Goal: Task Accomplishment & Management: Manage account settings

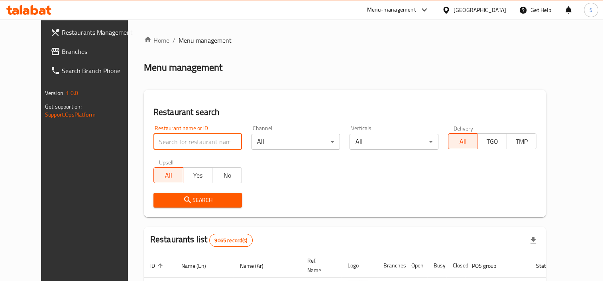
click at [175, 142] on input "search" at bounding box center [197, 142] width 88 height 16
type input "blaban"
click button "Search" at bounding box center [197, 200] width 88 height 15
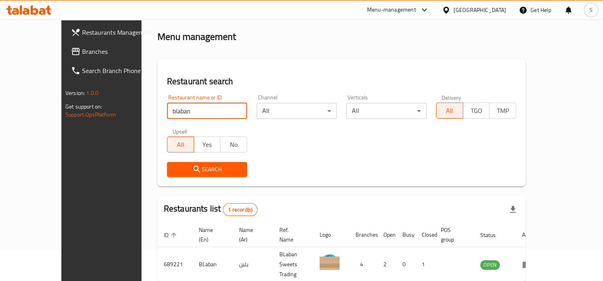
scroll to position [59, 0]
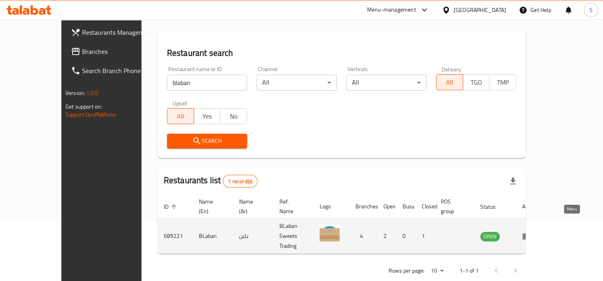
click at [531, 233] on icon "enhanced table" at bounding box center [527, 236] width 9 height 7
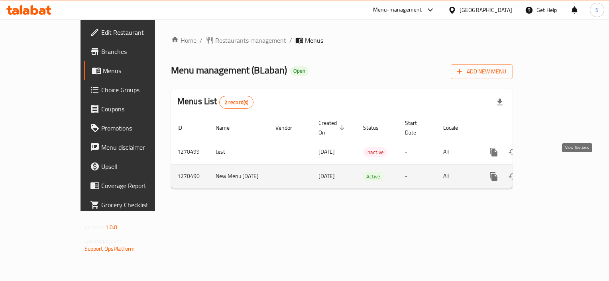
click at [556, 171] on icon "enhanced table" at bounding box center [551, 176] width 10 height 10
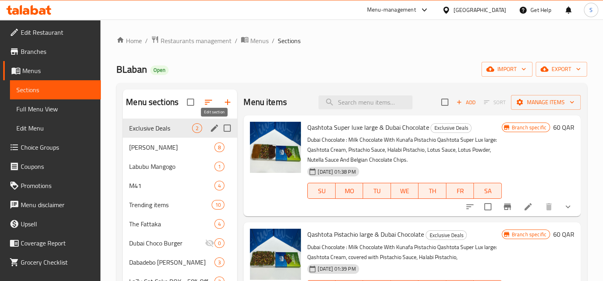
click at [215, 126] on icon "edit" at bounding box center [214, 127] width 7 height 7
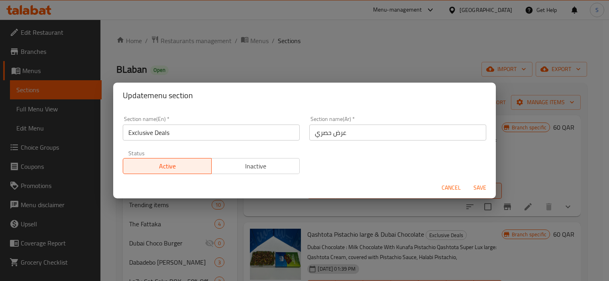
click at [449, 189] on span "Cancel" at bounding box center [451, 188] width 19 height 10
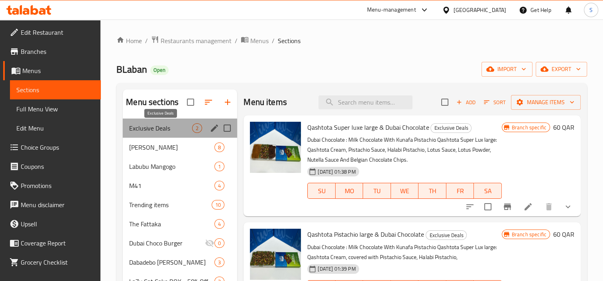
click at [185, 129] on span "Exclusive Deals" at bounding box center [160, 128] width 63 height 10
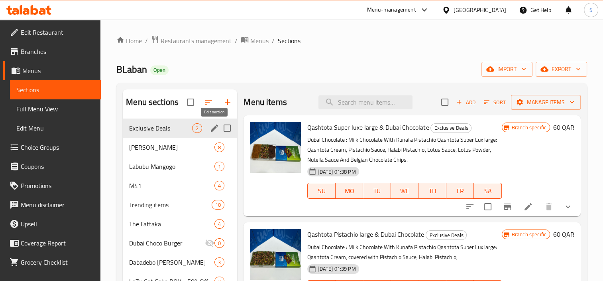
click at [214, 132] on icon "edit" at bounding box center [215, 128] width 10 height 10
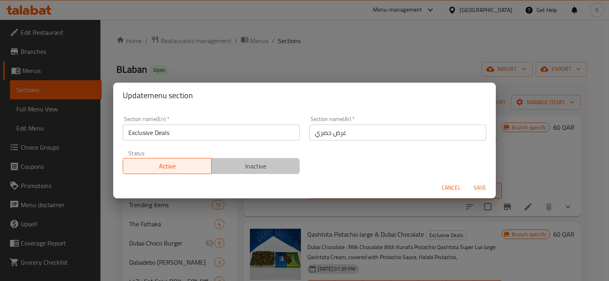
click at [257, 169] on span "Inactive" at bounding box center [256, 166] width 82 height 12
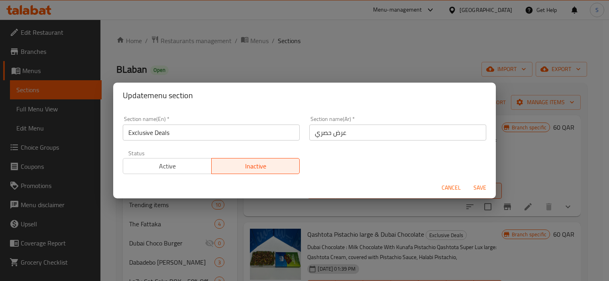
click at [475, 190] on span "Save" at bounding box center [479, 188] width 19 height 10
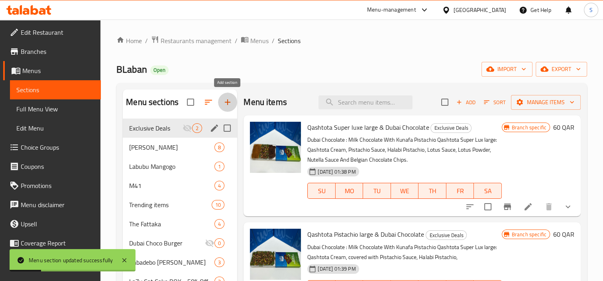
click at [228, 104] on icon "button" at bounding box center [228, 102] width 10 height 10
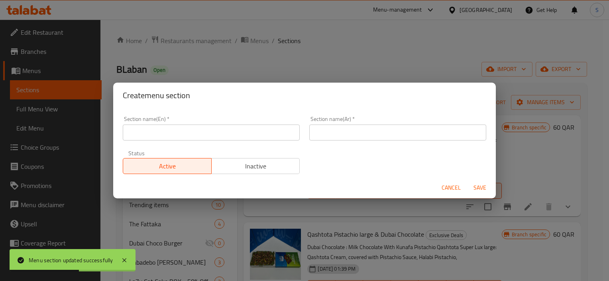
click at [221, 148] on div "Status Active Inactive" at bounding box center [211, 161] width 187 height 33
click at [434, 33] on div "Create menu section Section name(En)   * Section name(En) * Section name(Ar)   …" at bounding box center [304, 140] width 609 height 281
click at [439, 186] on button "Cancel" at bounding box center [451, 187] width 26 height 15
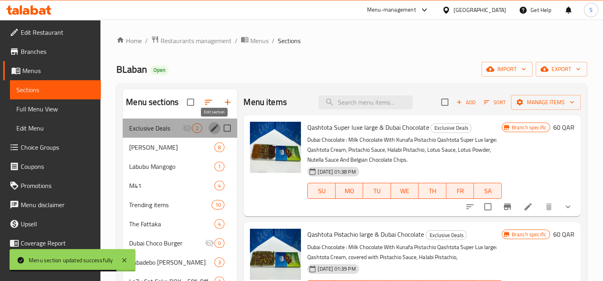
click at [217, 125] on icon "edit" at bounding box center [214, 127] width 7 height 7
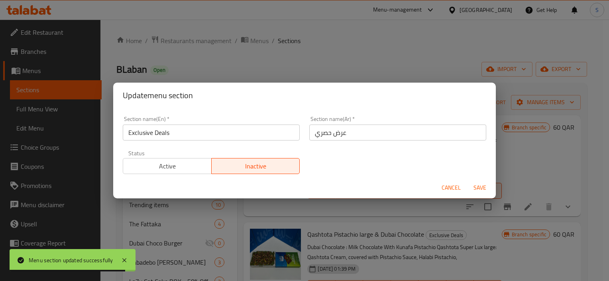
click at [194, 131] on input "Exclusive Deals" at bounding box center [211, 132] width 177 height 16
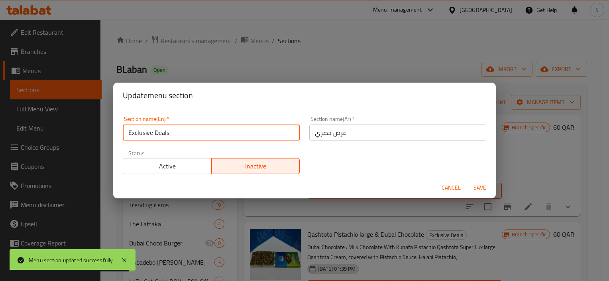
click at [194, 131] on input "Exclusive Deals" at bounding box center [211, 132] width 177 height 16
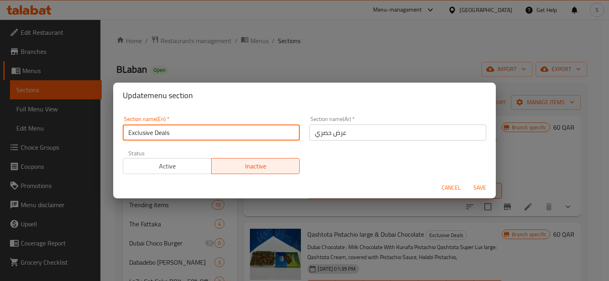
click at [448, 188] on span "Cancel" at bounding box center [451, 188] width 19 height 10
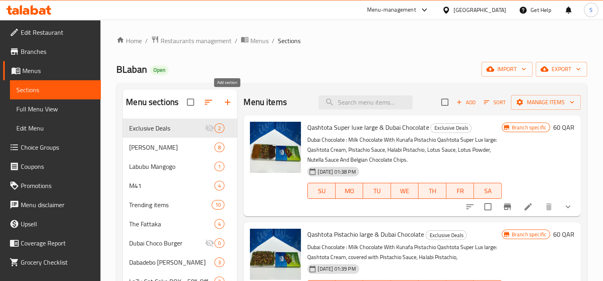
click at [230, 108] on button "button" at bounding box center [227, 101] width 19 height 19
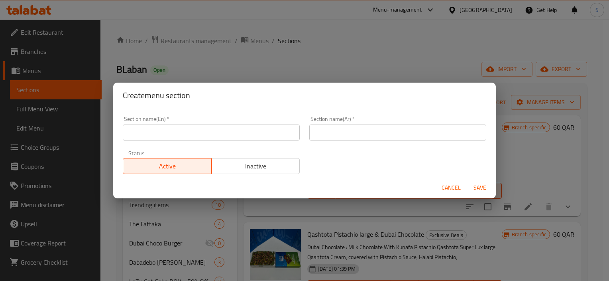
click at [239, 138] on input "text" at bounding box center [211, 132] width 177 height 16
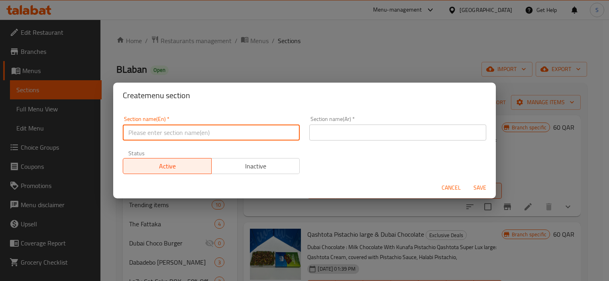
paste input "Exclusive Deals"
type input "Exclusive Deals"
click at [364, 131] on input "text" at bounding box center [397, 132] width 177 height 16
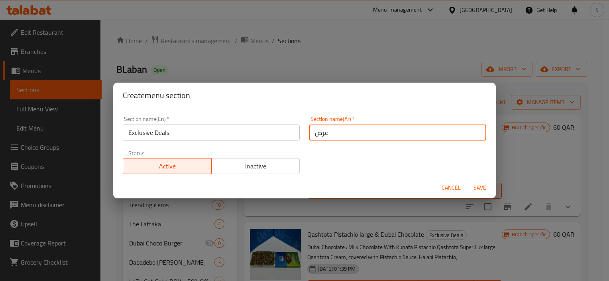
type input "عرض"
click at [467, 180] on button "Save" at bounding box center [480, 187] width 26 height 15
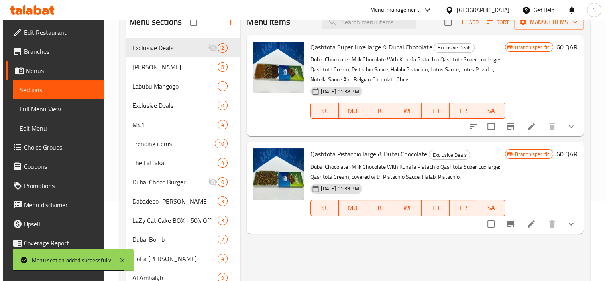
scroll to position [38, 0]
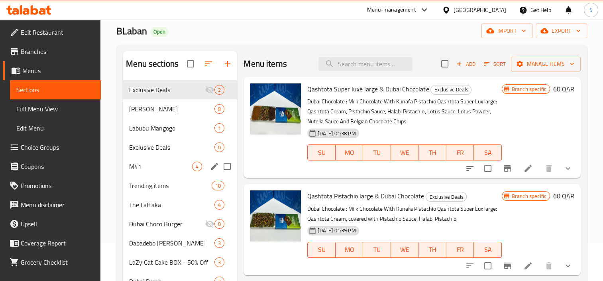
click at [170, 157] on div "M41 4" at bounding box center [180, 166] width 114 height 19
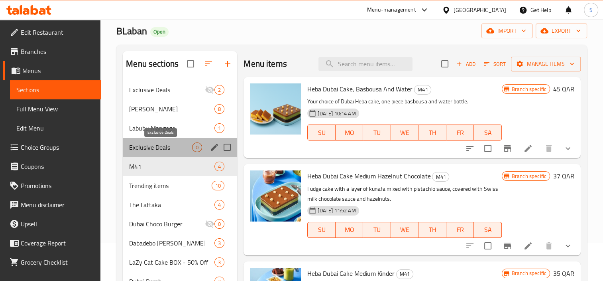
click at [172, 149] on span "Exclusive Deals" at bounding box center [160, 147] width 63 height 10
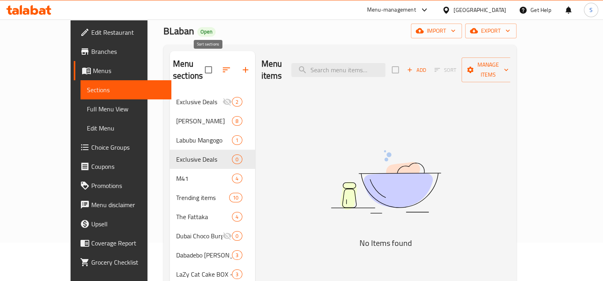
click at [222, 66] on icon "button" at bounding box center [227, 70] width 10 height 10
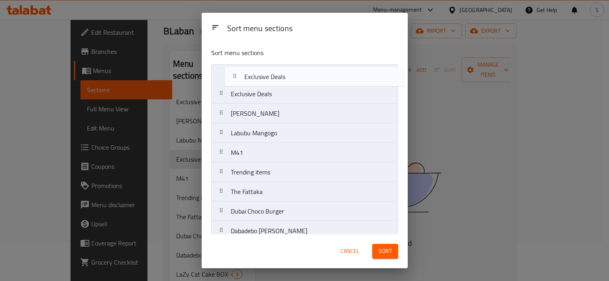
drag, startPoint x: 265, startPoint y: 132, endPoint x: 285, endPoint y: 75, distance: 60.4
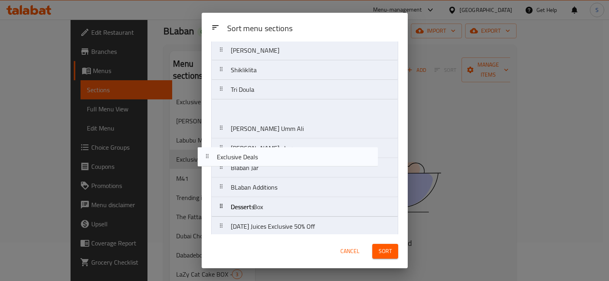
scroll to position [417, 0]
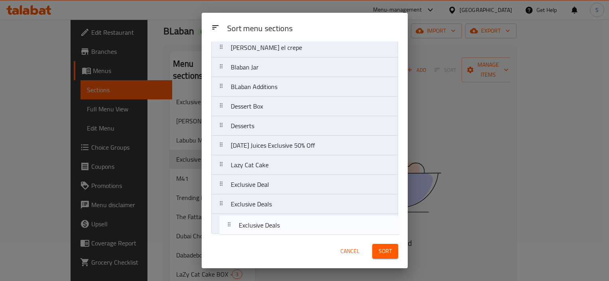
drag, startPoint x: 294, startPoint y: 94, endPoint x: 301, endPoint y: 226, distance: 132.1
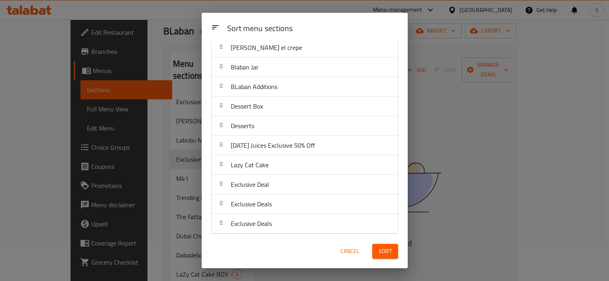
click at [379, 247] on span "Sort" at bounding box center [385, 251] width 13 height 10
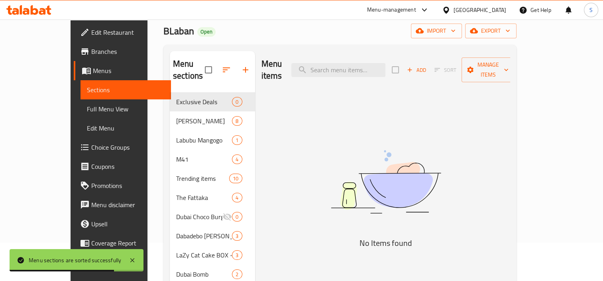
click at [222, 65] on icon "button" at bounding box center [227, 70] width 10 height 10
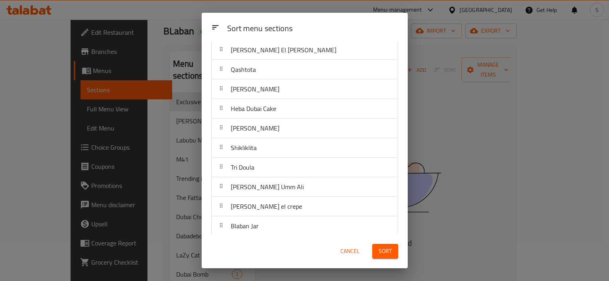
drag, startPoint x: 284, startPoint y: 187, endPoint x: 287, endPoint y: 169, distance: 18.5
click at [287, 182] on nav "Exclusive Deals Elsah Eldah Empo Labubu Mangogo M41 Trending items The Fattaka …" at bounding box center [304, 118] width 187 height 587
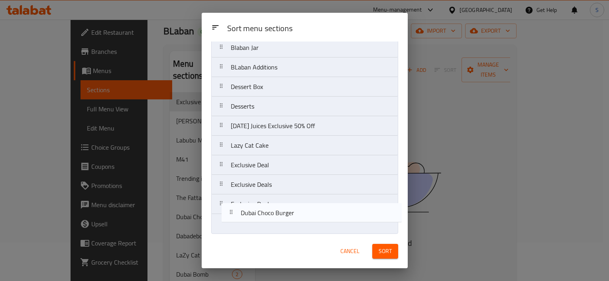
drag, startPoint x: 287, startPoint y: 153, endPoint x: 298, endPoint y: 217, distance: 65.1
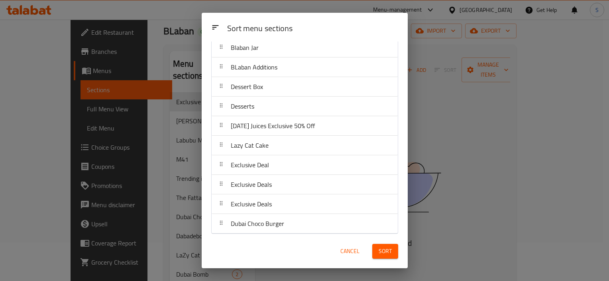
click at [384, 249] on span "Sort" at bounding box center [385, 251] width 13 height 10
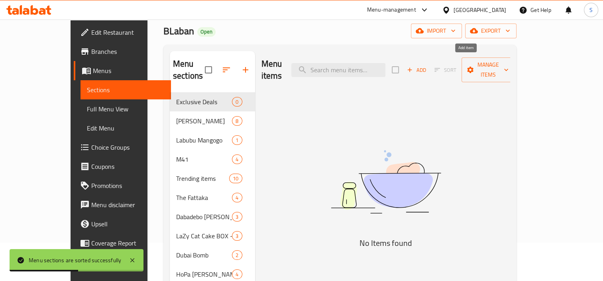
click at [427, 65] on span "Add" at bounding box center [417, 69] width 22 height 9
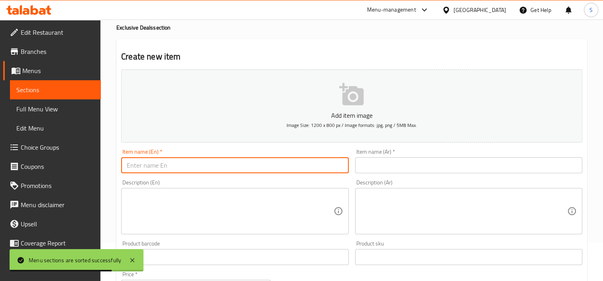
click at [194, 168] on input "text" at bounding box center [234, 165] width 227 height 16
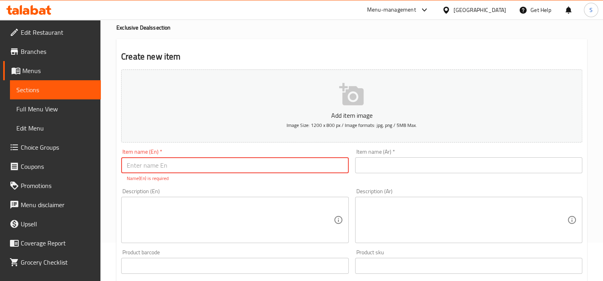
paste input "Qashtota Lotus Nuts + Dubai Bomb Hazelnut + water"
click at [255, 164] on input "Qashtota Lotus Nuts + Dubai Bomb Hazelnut + water" at bounding box center [234, 165] width 227 height 16
type input "Qashtota Lotus Nuts + Dubai Bomb Hazelnut + Water"
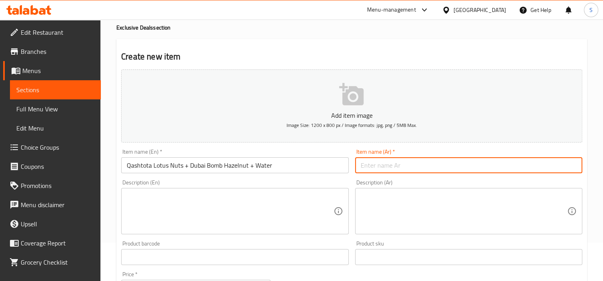
paste input "قشطوطة لوتس مكسرات + قنبلة دبي بندق + زجاجة مياه"
type input "قشطوطة لوتس مكسرات + قنبلة دبي بندق + زجاجة مياه"
click at [180, 218] on textarea at bounding box center [230, 211] width 206 height 38
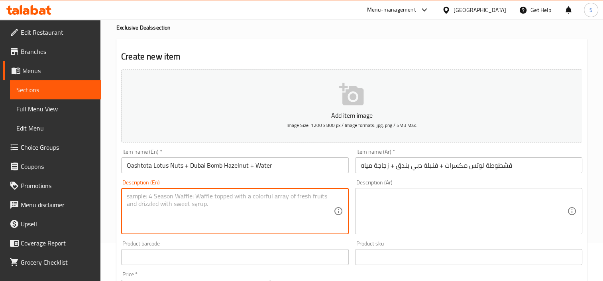
paste textarea ""Qashtota Lotus Nuts : Qashtota Qishta And Lotus Powder And Belgian Lotus Sauce…"
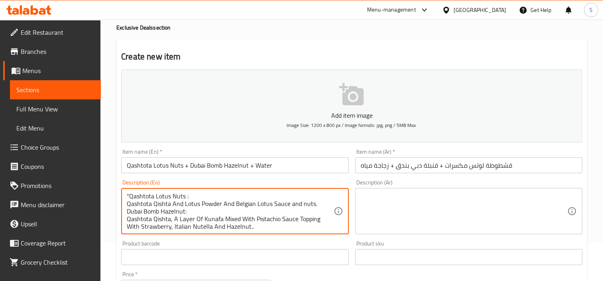
scroll to position [10, 0]
type textarea ""Qashtota Lotus Nuts : Qashtota Qishta And Lotus Powder And Belgian Lotus Sauce…"
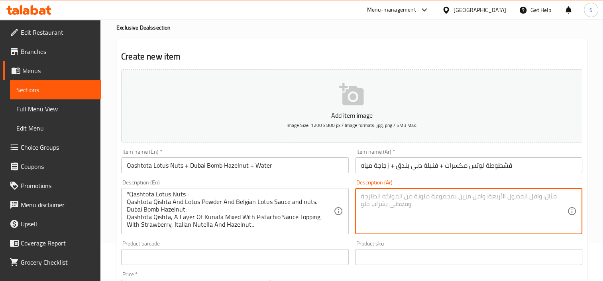
drag, startPoint x: 360, startPoint y: 213, endPoint x: 385, endPoint y: 218, distance: 25.6
paste textarea ""قشطوطة لوتس مكسرات: قشطوطه قشطه وبودر لوتس و صوص [PERSON_NAME]. ومكسرات قنبلة …"
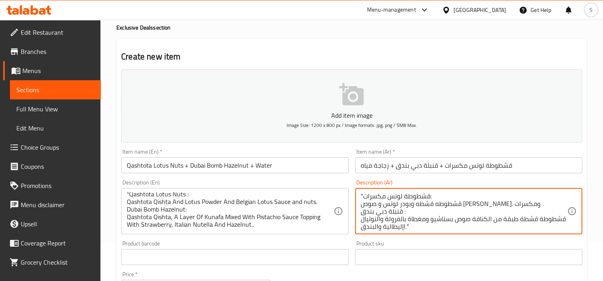
scroll to position [2, 0]
type textarea ""قشطوطة لوتس مكسرات: قشطوطه قشطه وبودر لوتس و صوص [PERSON_NAME]. ومكسرات قنبلة …"
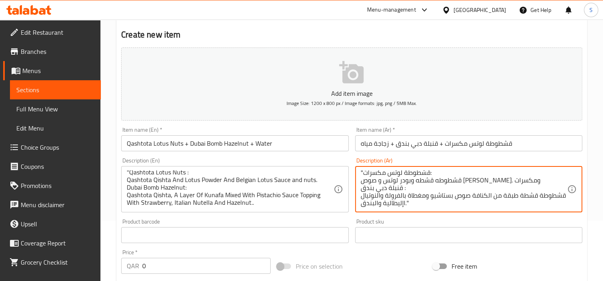
scroll to position [78, 0]
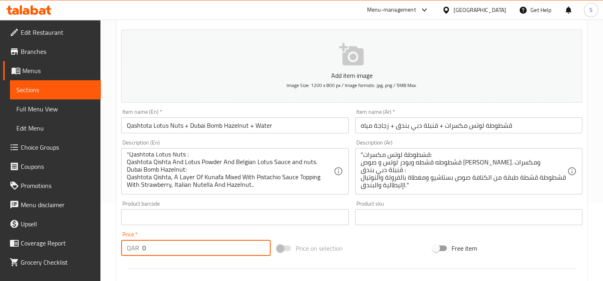
drag, startPoint x: 163, startPoint y: 249, endPoint x: 0, endPoint y: 230, distance: 164.6
click at [0, 202] on html "​ Menu-management [GEOGRAPHIC_DATA] Get Help S Edit Restaurant Branches Menus S…" at bounding box center [301, 62] width 603 height 281
type input "55"
click at [212, 230] on div "Price   * QAR 55 Price *" at bounding box center [196, 243] width 156 height 31
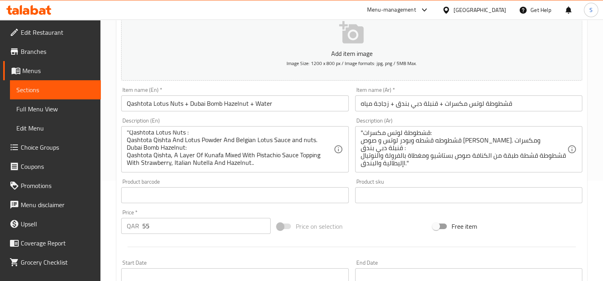
scroll to position [118, 0]
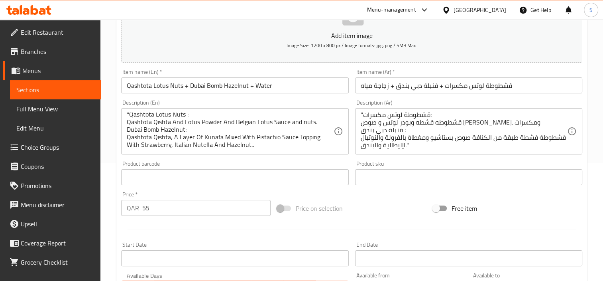
click at [198, 193] on div "Price   * QAR 55 Price *" at bounding box center [195, 203] width 149 height 24
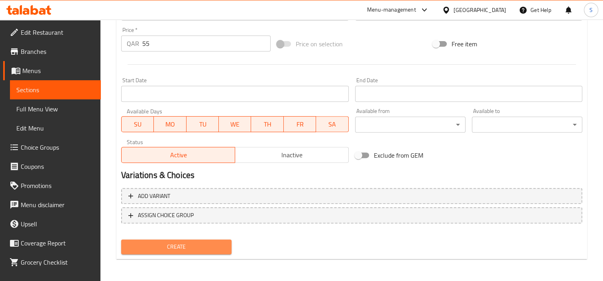
click at [210, 244] on span "Create" at bounding box center [177, 247] width 98 height 10
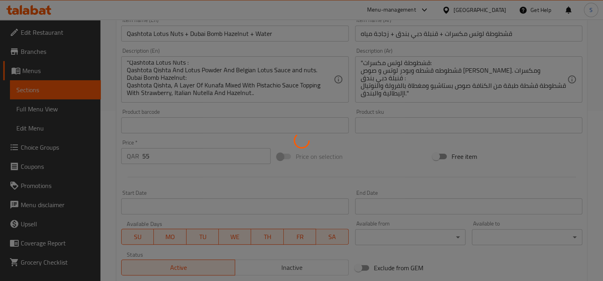
scroll to position [43, 0]
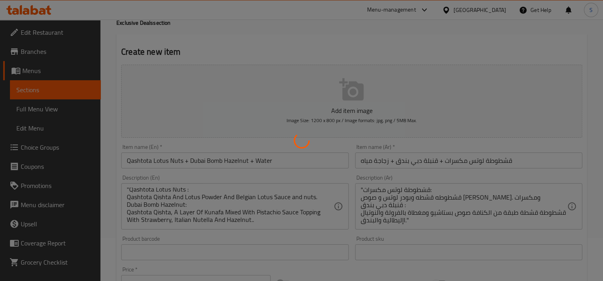
type input "0"
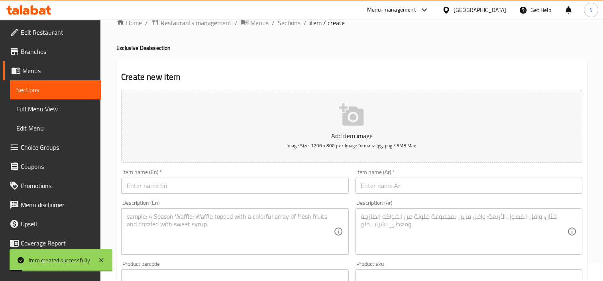
scroll to position [0, 0]
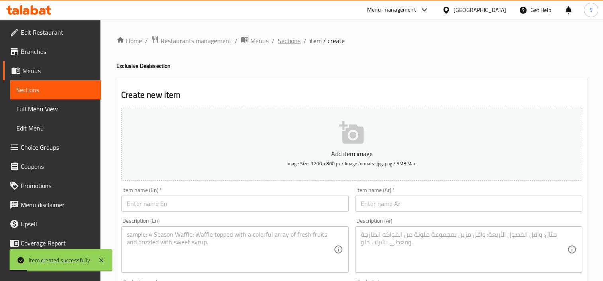
click at [290, 44] on span "Sections" at bounding box center [289, 41] width 23 height 10
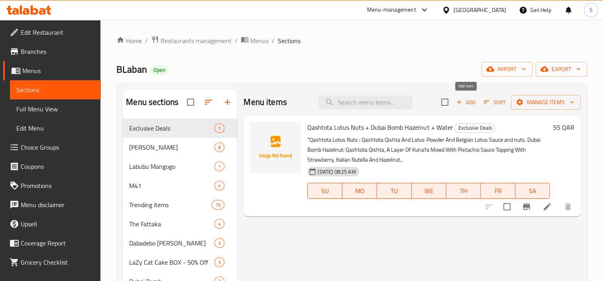
click at [466, 104] on span "Add" at bounding box center [466, 102] width 22 height 9
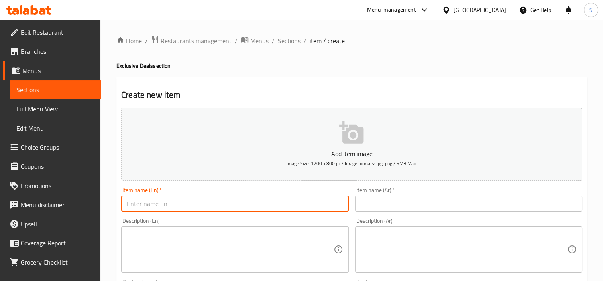
click at [222, 208] on input "text" at bounding box center [234, 203] width 227 height 16
paste input "Heba Dubai Cake Medium Kinder + Rice pudding and Nuts and Nutella + water"
type input "Heba Dubai Cake Medium Kinder + Rice pudding and Nuts and Nutella + water"
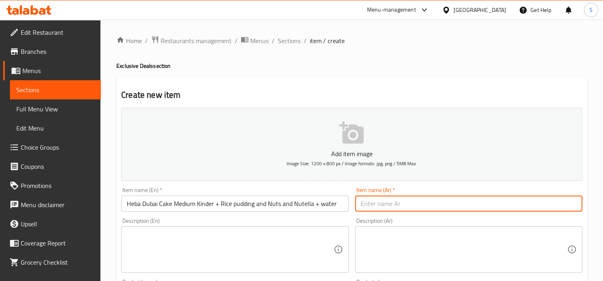
click at [389, 200] on input "text" at bounding box center [468, 203] width 227 height 16
paste input "هبة كيندر وسط + ارز بلبن نوتيلا مكسرات + زجاجة مياه"
type input "هبة كيندر وسط + ارز بلبن نوتيلا مكسرات + زجاجة مياه"
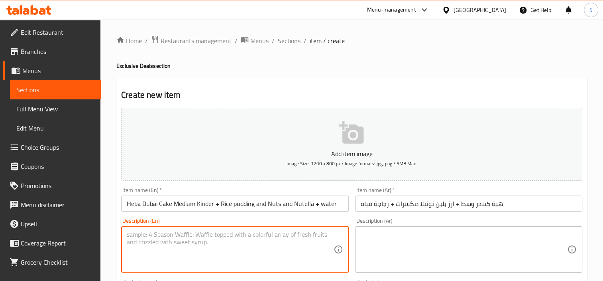
click at [216, 243] on textarea at bounding box center [230, 249] width 206 height 38
paste textarea ""Rice Pudding And Nutella With Nuts : Creamy Rice Pudding Layered With A Mix Of…"
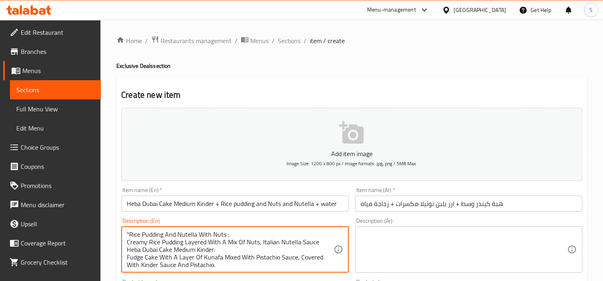
scroll to position [10, 0]
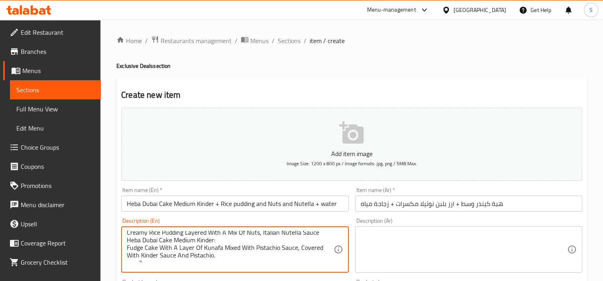
type textarea ""Rice Pudding And Nutella With Nuts : Creamy Rice Pudding Layered With A Mix Of…"
click at [377, 244] on textarea at bounding box center [464, 249] width 206 height 38
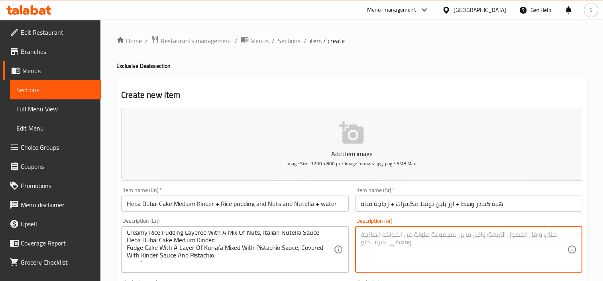
paste textarea ""أرز بلبن ونوتيلا مع مكسرات: أرز بلبن كريمي مع مزيج من المكسرات وصوص النوتيلا ا…"
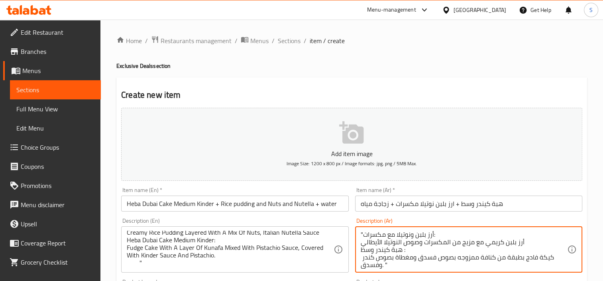
scroll to position [2, 0]
type textarea ""أرز بلبن ونوتيلا مع مكسرات: أرز بلبن كريمي مع مزيج من المكسرات وصوص النوتيلا ا…"
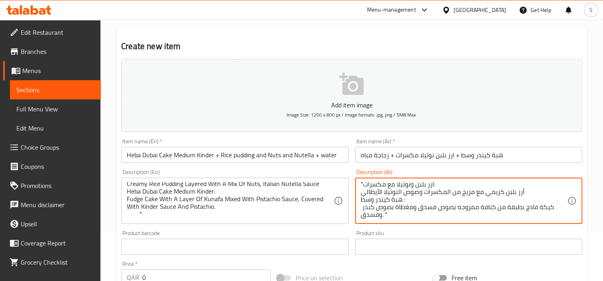
scroll to position [120, 0]
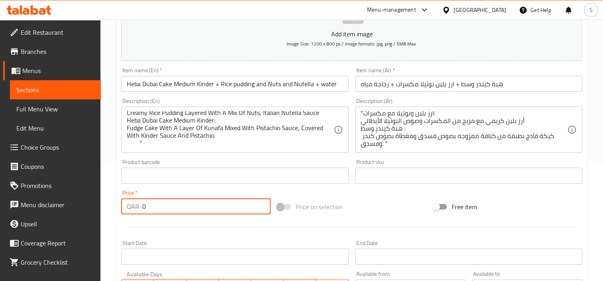
drag, startPoint x: 169, startPoint y: 212, endPoint x: 69, endPoint y: 211, distance: 100.0
click at [69, 211] on div "Edit Restaurant Branches Menus Sections Full Menu View Edit Menu Choice Groups …" at bounding box center [301, 172] width 603 height 544
type input "56"
click at [151, 228] on div at bounding box center [352, 227] width 468 height 20
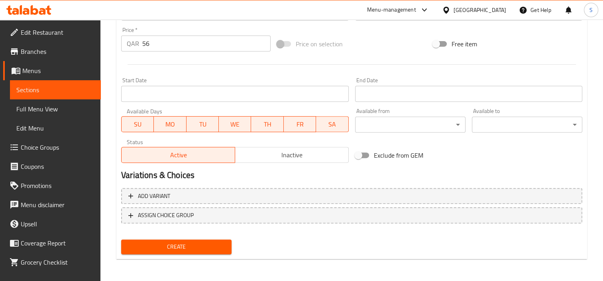
scroll to position [282, 0]
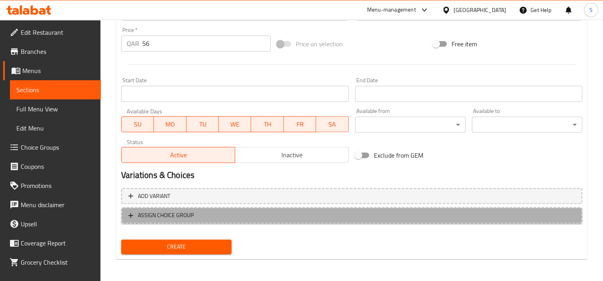
click at [169, 214] on span "ASSIGN CHOICE GROUP" at bounding box center [166, 215] width 56 height 10
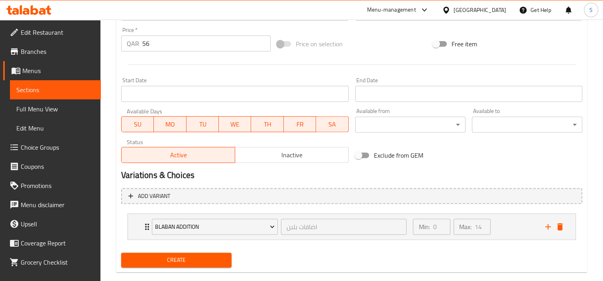
click at [171, 260] on span "Create" at bounding box center [177, 260] width 98 height 10
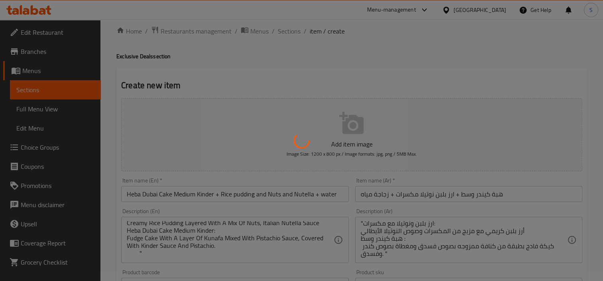
scroll to position [0, 0]
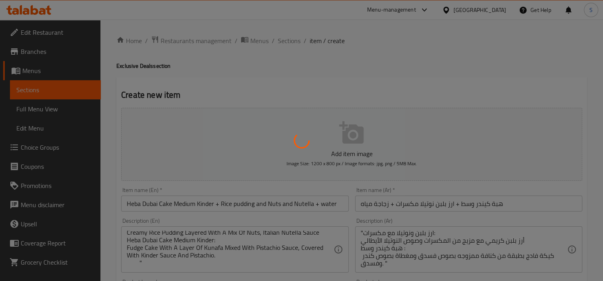
type input "0"
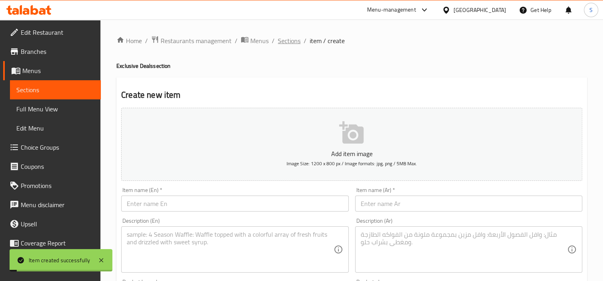
click at [295, 45] on span "Sections" at bounding box center [289, 41] width 23 height 10
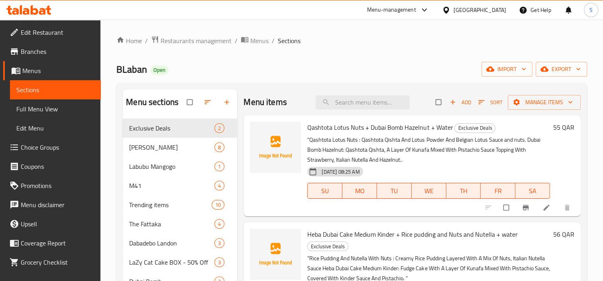
scroll to position [40, 0]
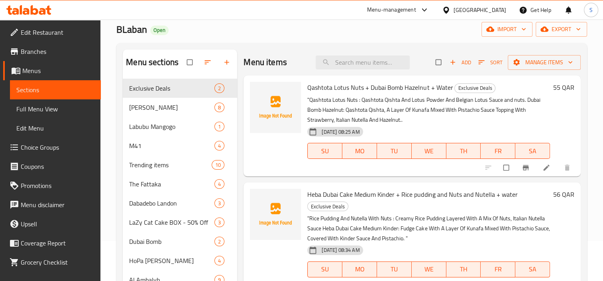
click at [544, 170] on icon at bounding box center [546, 168] width 6 height 6
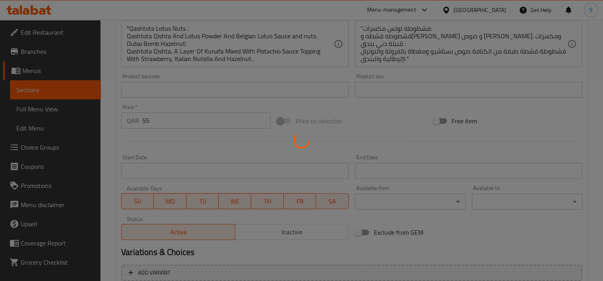
scroll to position [282, 0]
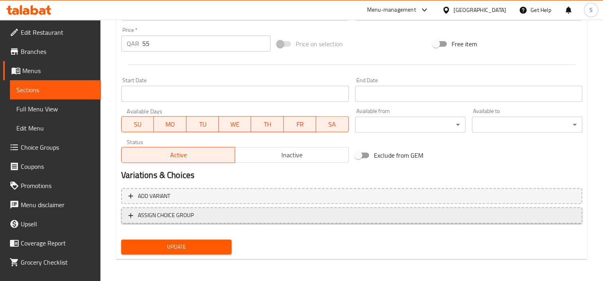
click at [185, 213] on span "ASSIGN CHOICE GROUP" at bounding box center [166, 215] width 56 height 10
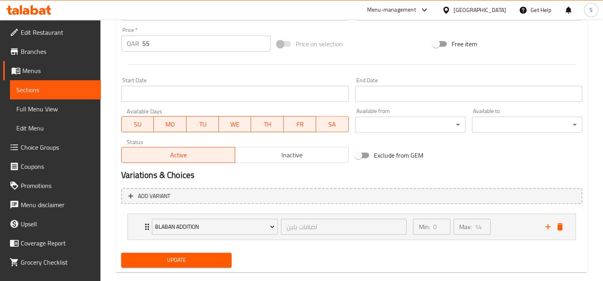
click at [188, 255] on span "Update" at bounding box center [177, 260] width 98 height 10
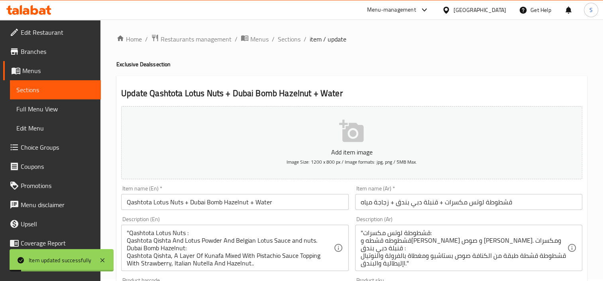
scroll to position [0, 0]
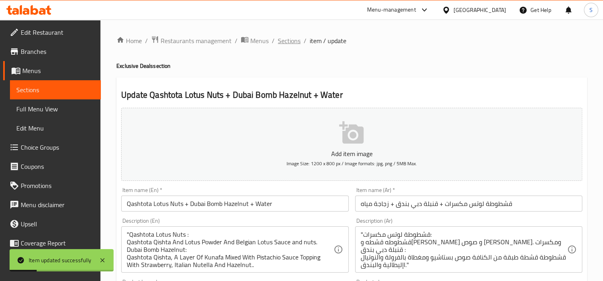
click at [291, 45] on span "Sections" at bounding box center [289, 41] width 23 height 10
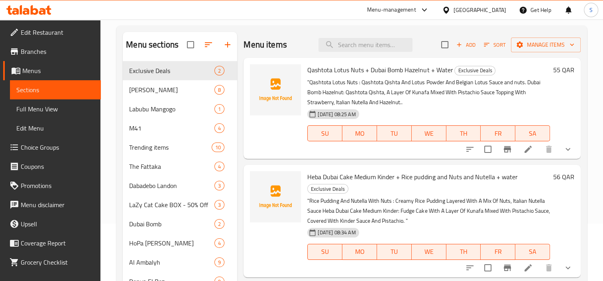
scroll to position [40, 0]
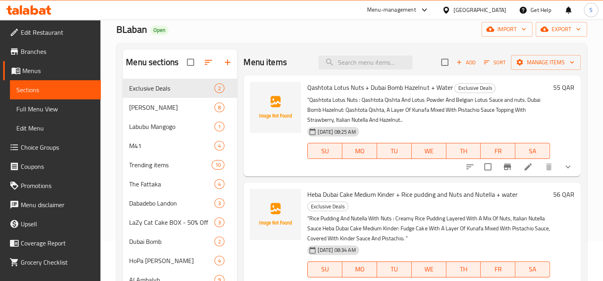
click at [330, 92] on span "Qashtota Lotus Nuts + Dubai Bomb Hazelnut + Water" at bounding box center [379, 87] width 145 height 12
copy h6 "Qashtota Lotus Nuts + Dubai Bomb Hazelnut + Water"
click at [354, 191] on span "Heba Dubai Cake Medium Kinder + Rice pudding and Nuts and Nutella + water" at bounding box center [412, 194] width 210 height 12
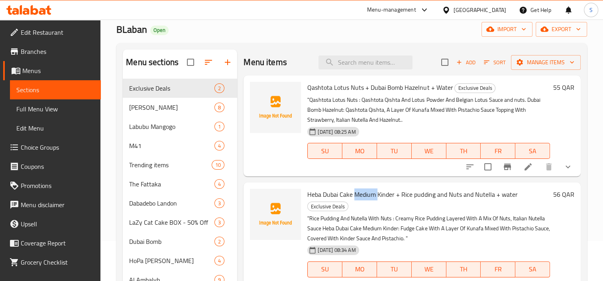
click at [354, 191] on span "Heba Dubai Cake Medium Kinder + Rice pudding and Nuts and Nutella + water" at bounding box center [412, 194] width 210 height 12
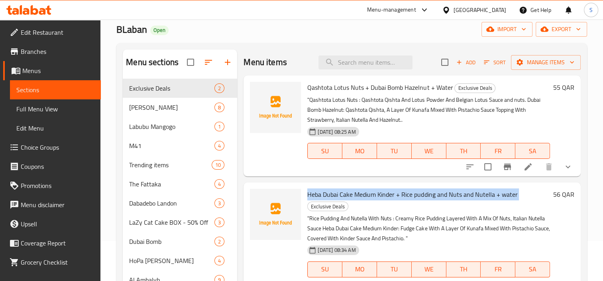
copy h6 "Heba Dubai Cake Medium Kinder + Rice pudding and Nuts and Nutella + water"
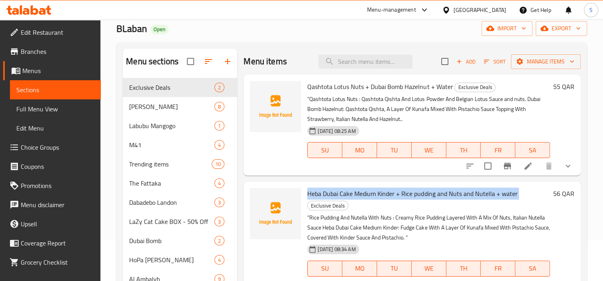
scroll to position [0, 0]
